Goal: Complete application form: Complete application form

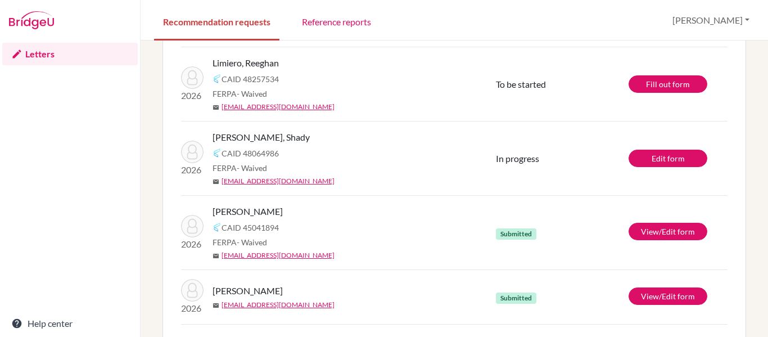
scroll to position [188, 0]
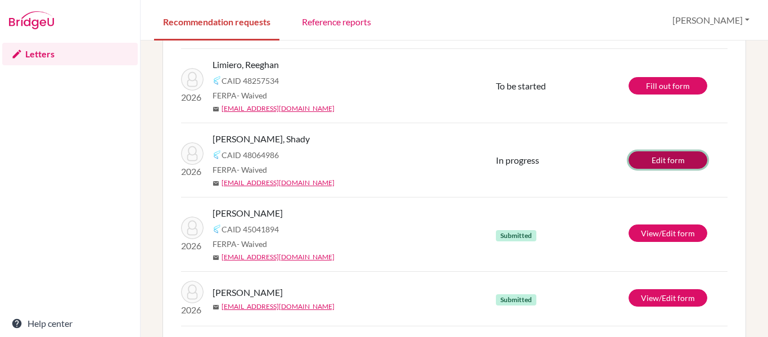
click at [668, 159] on link "Edit form" at bounding box center [668, 159] width 79 height 17
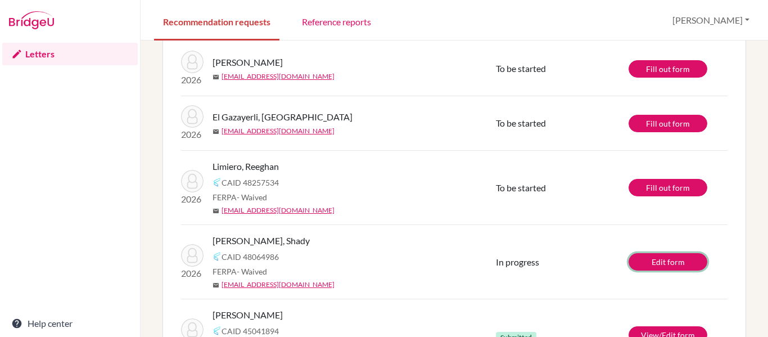
scroll to position [0, 0]
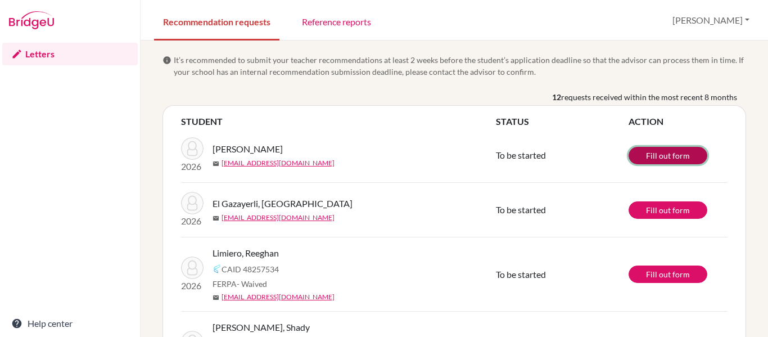
click at [675, 156] on link "Fill out form" at bounding box center [668, 155] width 79 height 17
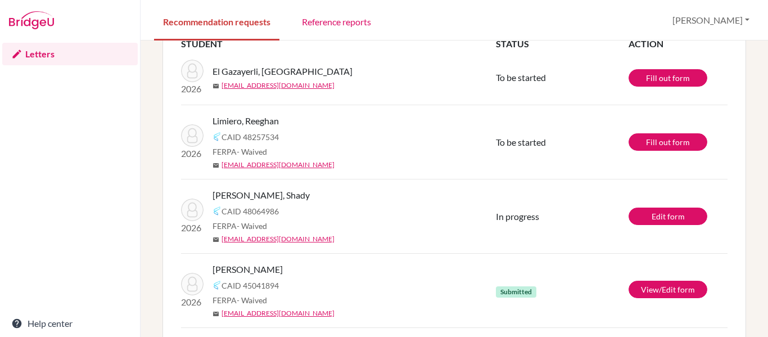
scroll to position [78, 0]
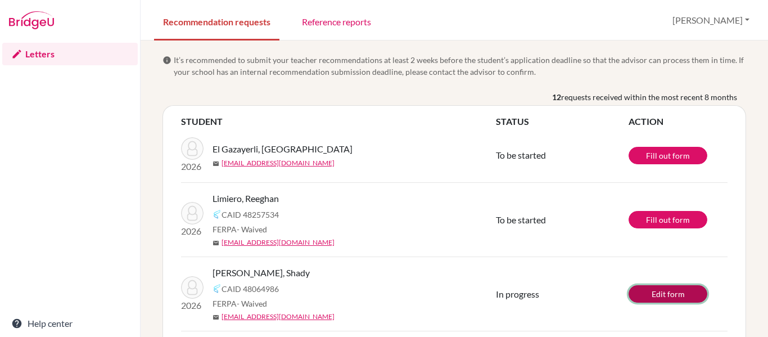
click at [669, 295] on link "Edit form" at bounding box center [668, 293] width 79 height 17
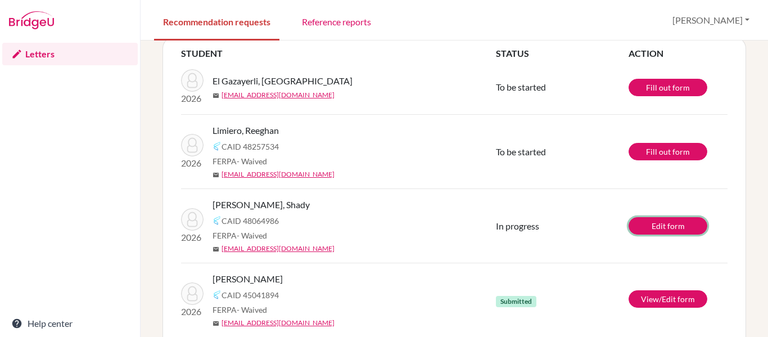
scroll to position [70, 0]
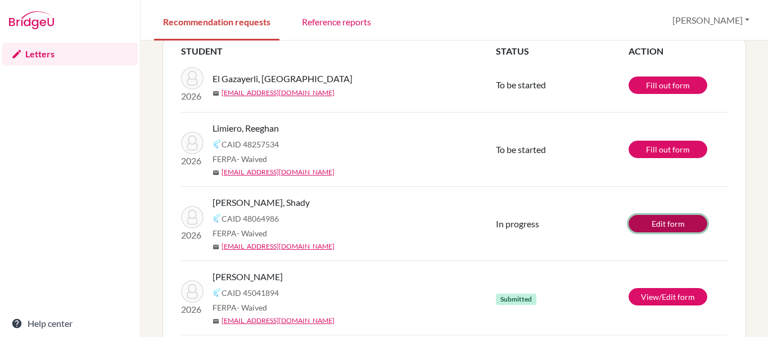
click at [652, 219] on link "Edit form" at bounding box center [668, 223] width 79 height 17
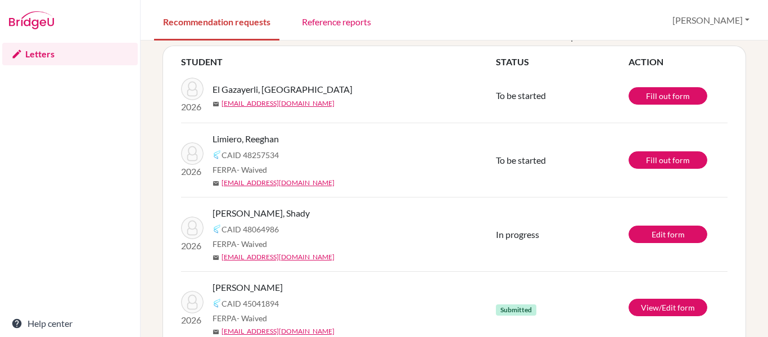
scroll to position [62, 0]
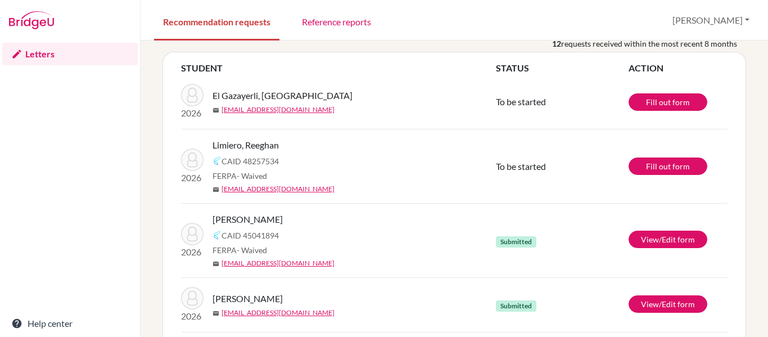
scroll to position [55, 0]
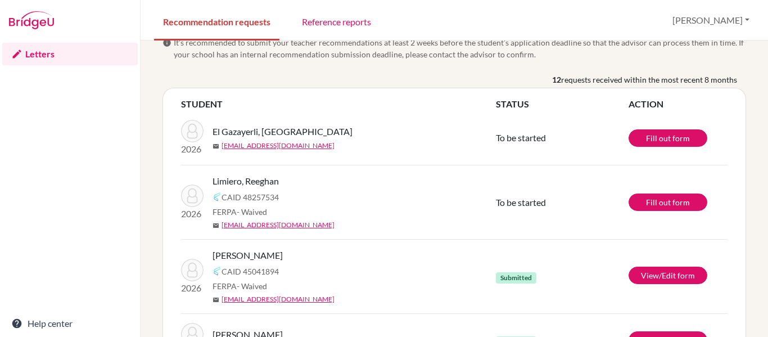
scroll to position [21, 0]
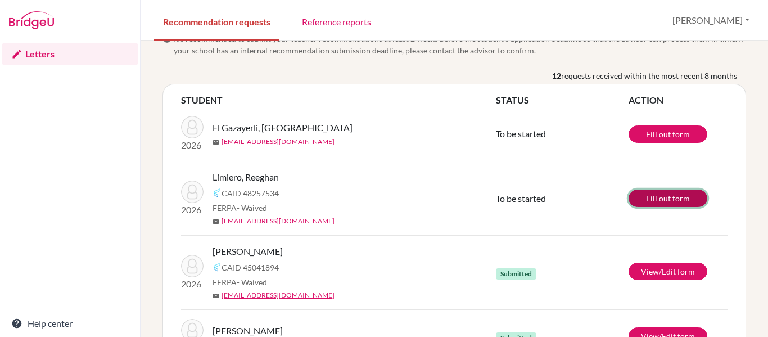
click at [699, 203] on link "Fill out form" at bounding box center [668, 198] width 79 height 17
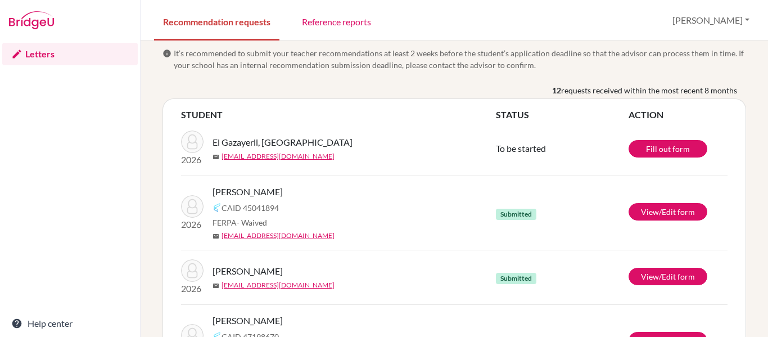
scroll to position [9, 0]
